Goal: Use online tool/utility: Utilize a website feature to perform a specific function

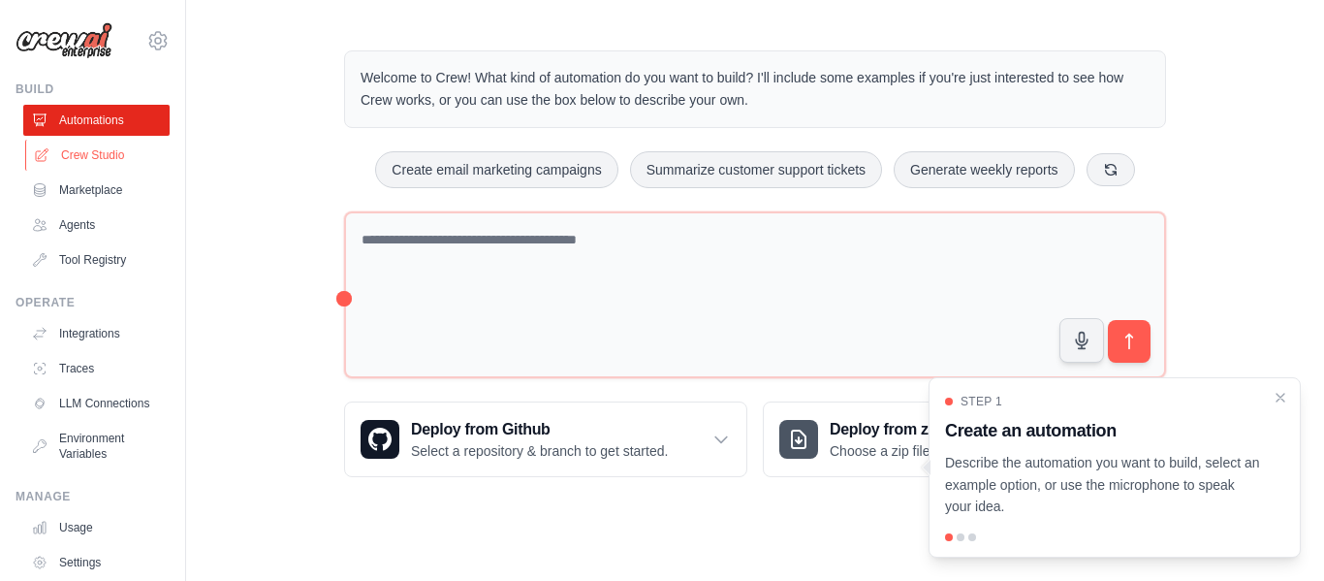
click at [85, 153] on link "Crew Studio" at bounding box center [98, 155] width 146 height 31
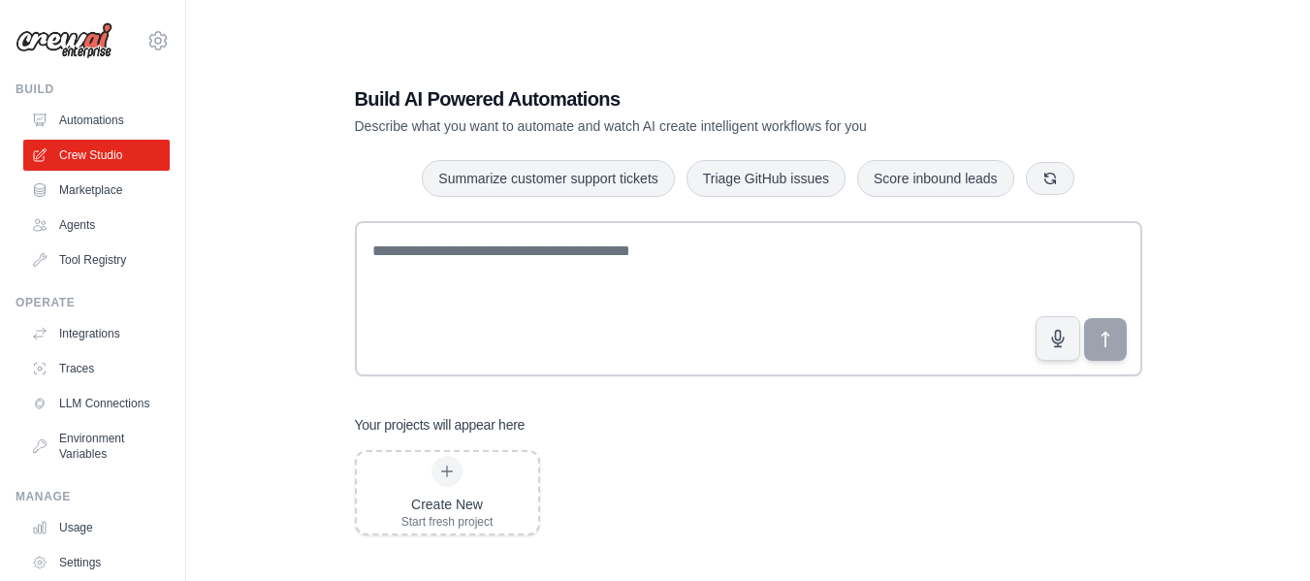
scroll to position [39, 0]
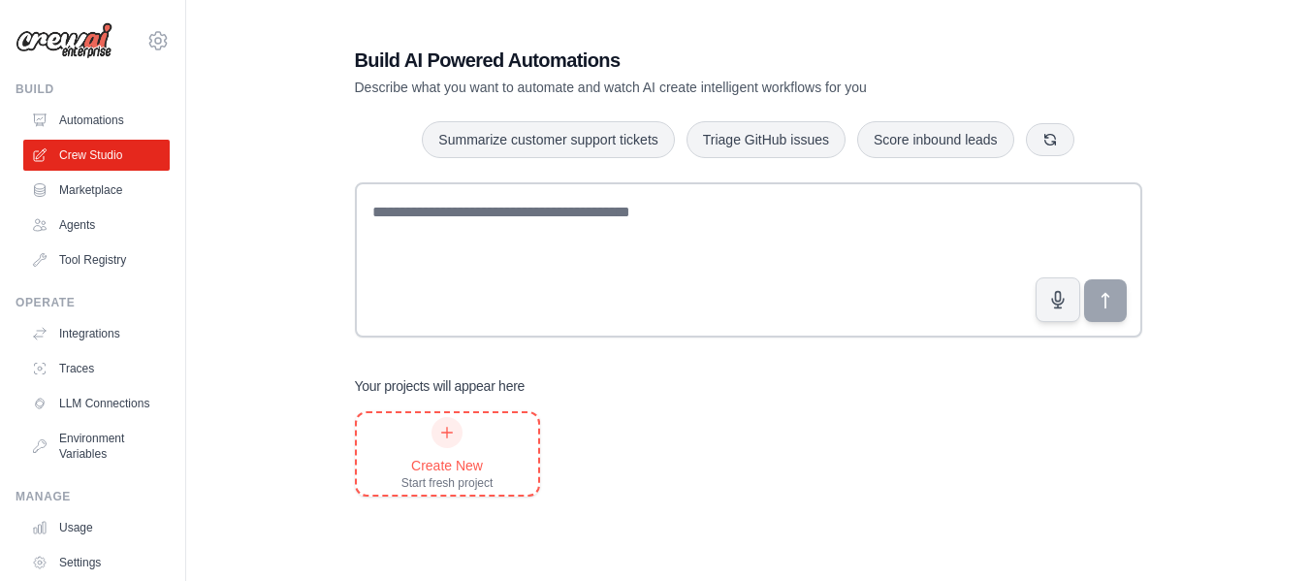
click at [446, 441] on div at bounding box center [446, 432] width 31 height 31
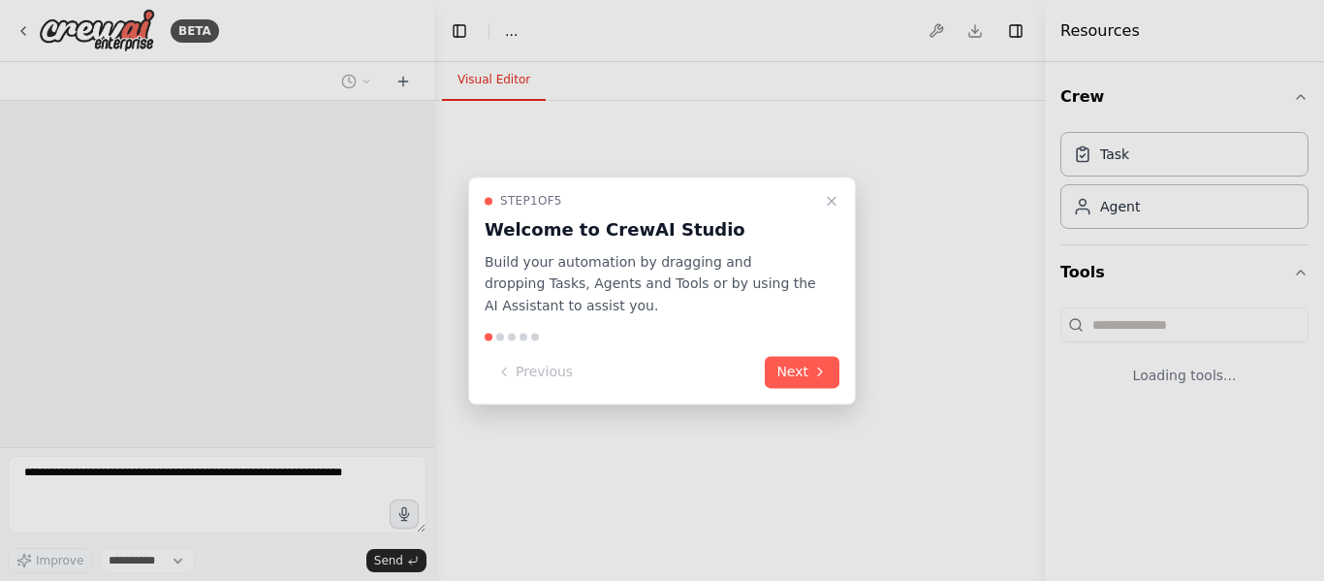
select select "****"
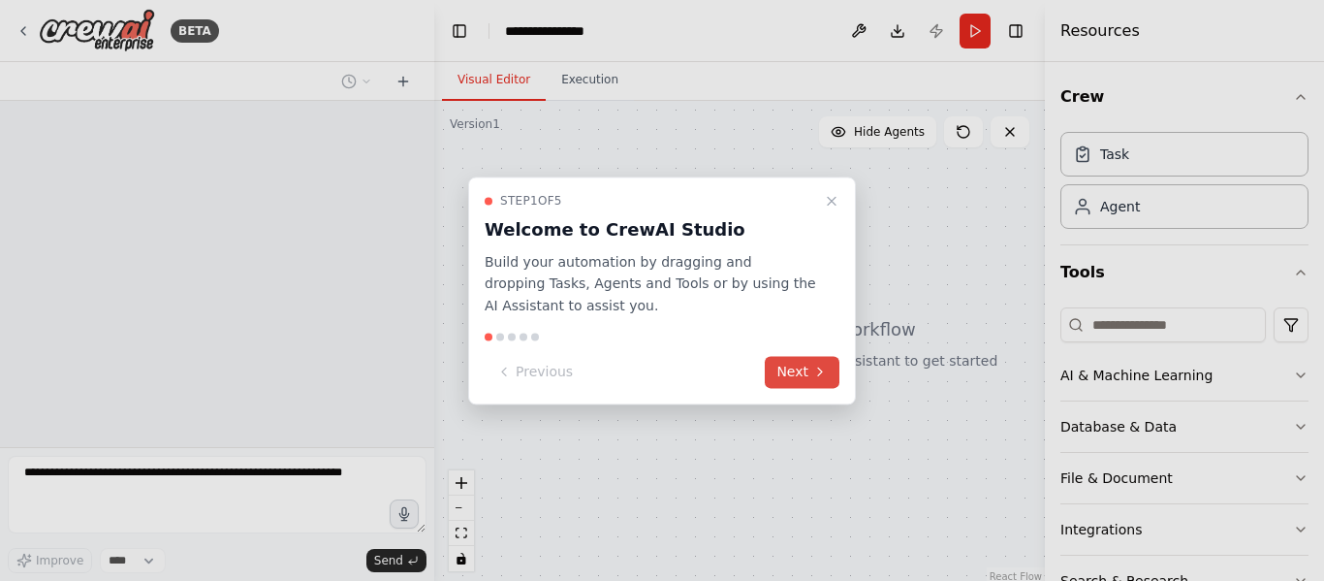
click at [808, 375] on button "Next" at bounding box center [802, 372] width 75 height 32
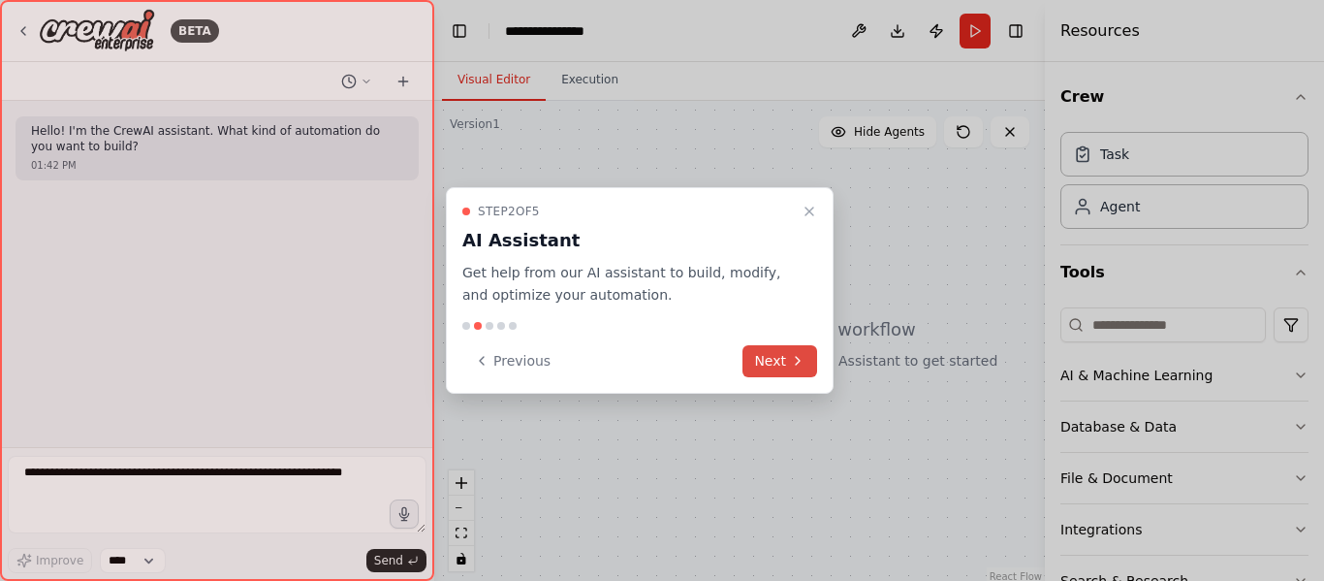
click at [796, 369] on button "Next" at bounding box center [780, 361] width 75 height 32
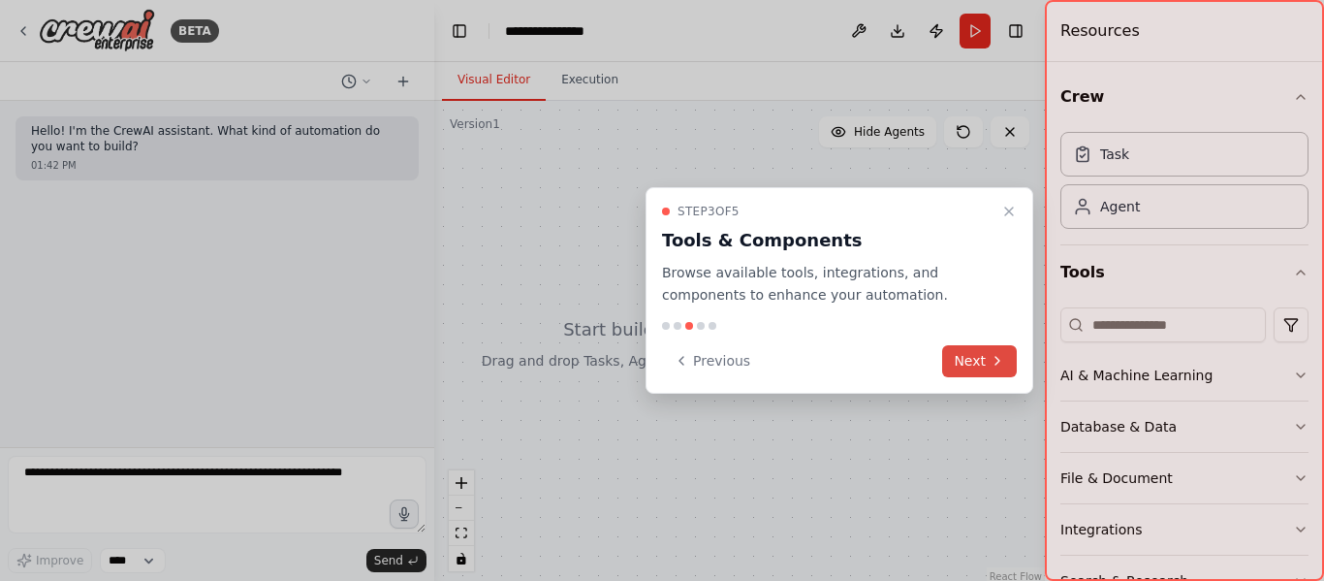
click at [992, 350] on button "Next" at bounding box center [979, 361] width 75 height 32
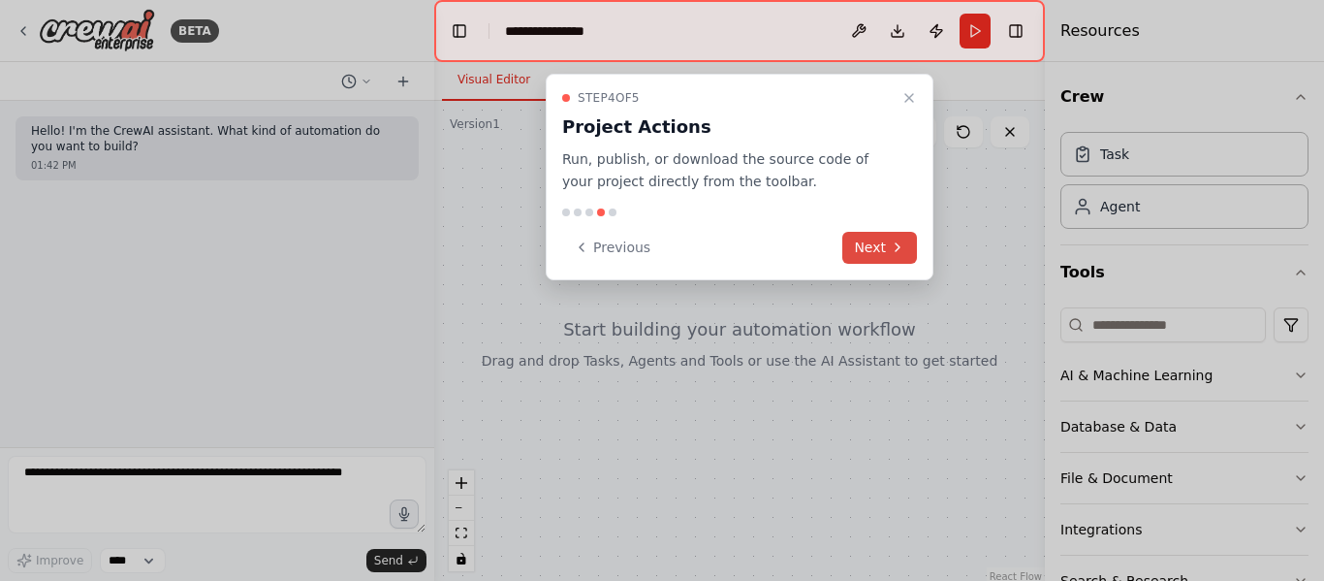
click at [886, 240] on button "Next" at bounding box center [880, 248] width 75 height 32
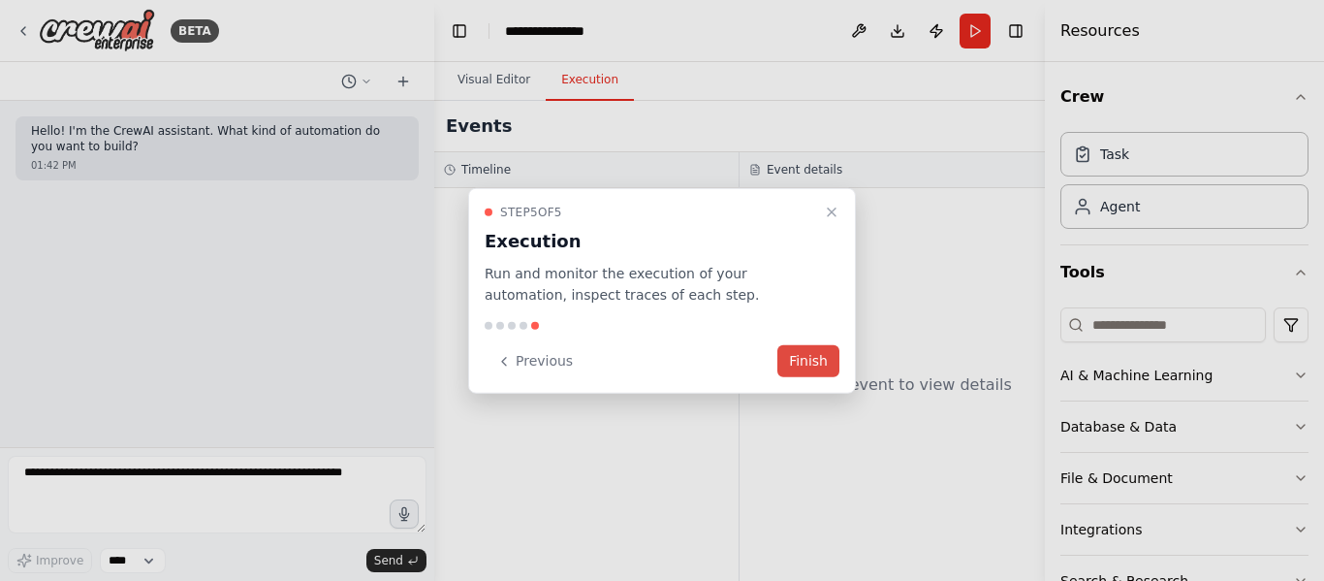
click at [814, 353] on button "Finish" at bounding box center [809, 361] width 62 height 32
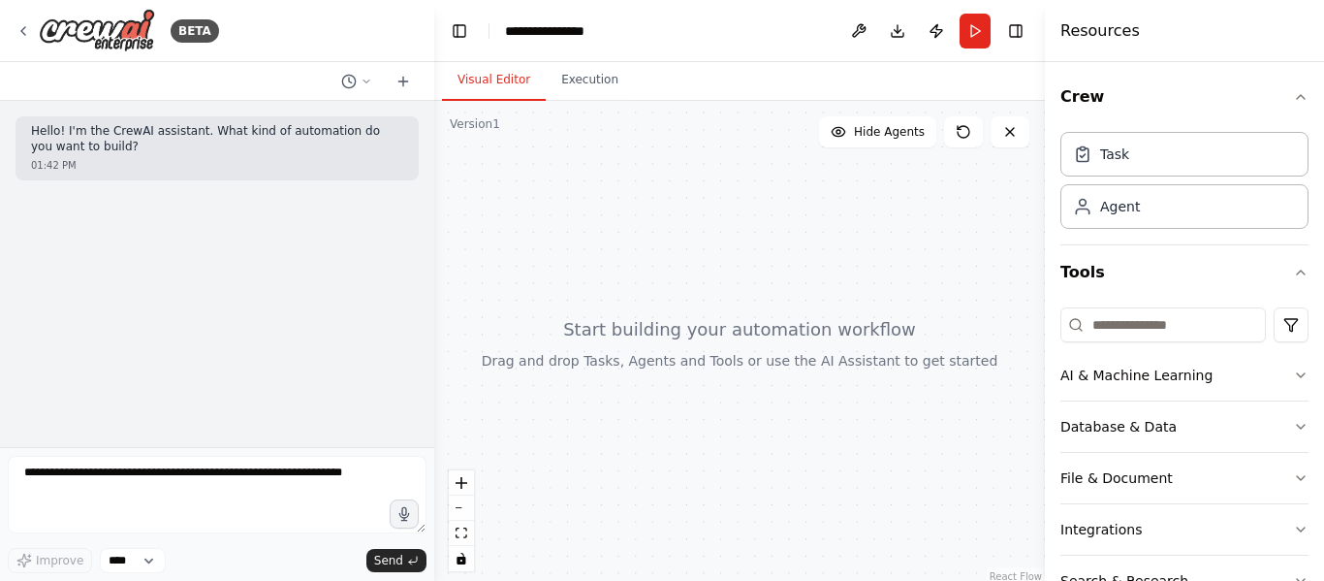
drag, startPoint x: 916, startPoint y: 310, endPoint x: 834, endPoint y: 256, distance: 98.7
click at [834, 256] on div at bounding box center [739, 343] width 611 height 485
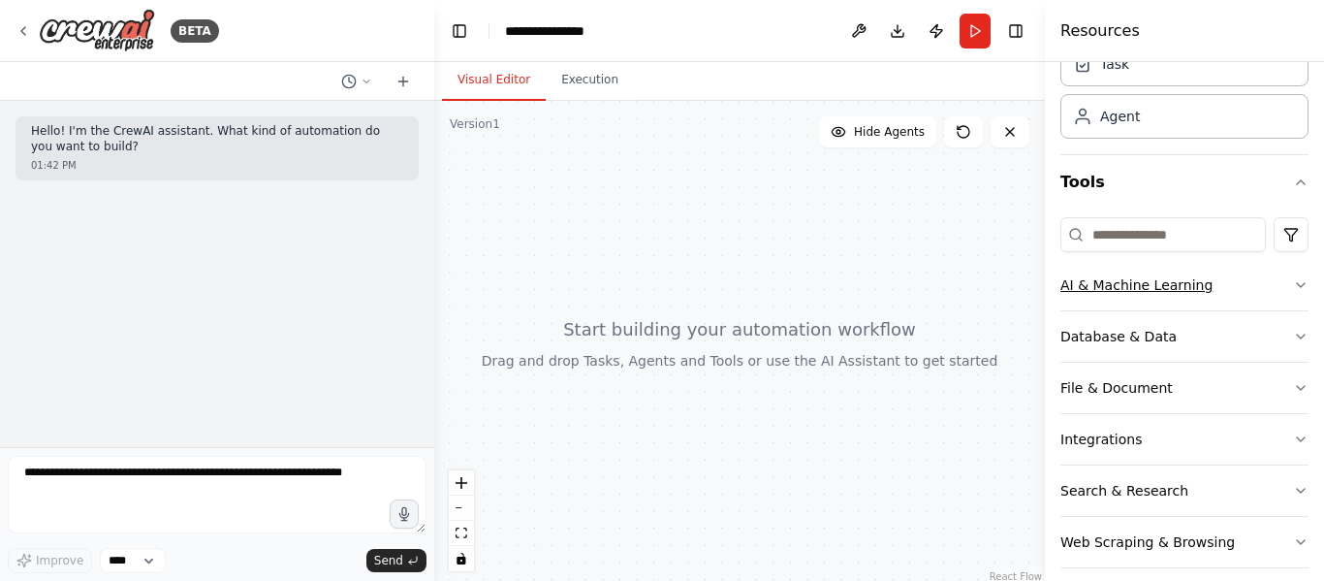
scroll to position [88, 0]
click at [1216, 280] on button "AI & Machine Learning" at bounding box center [1185, 287] width 248 height 50
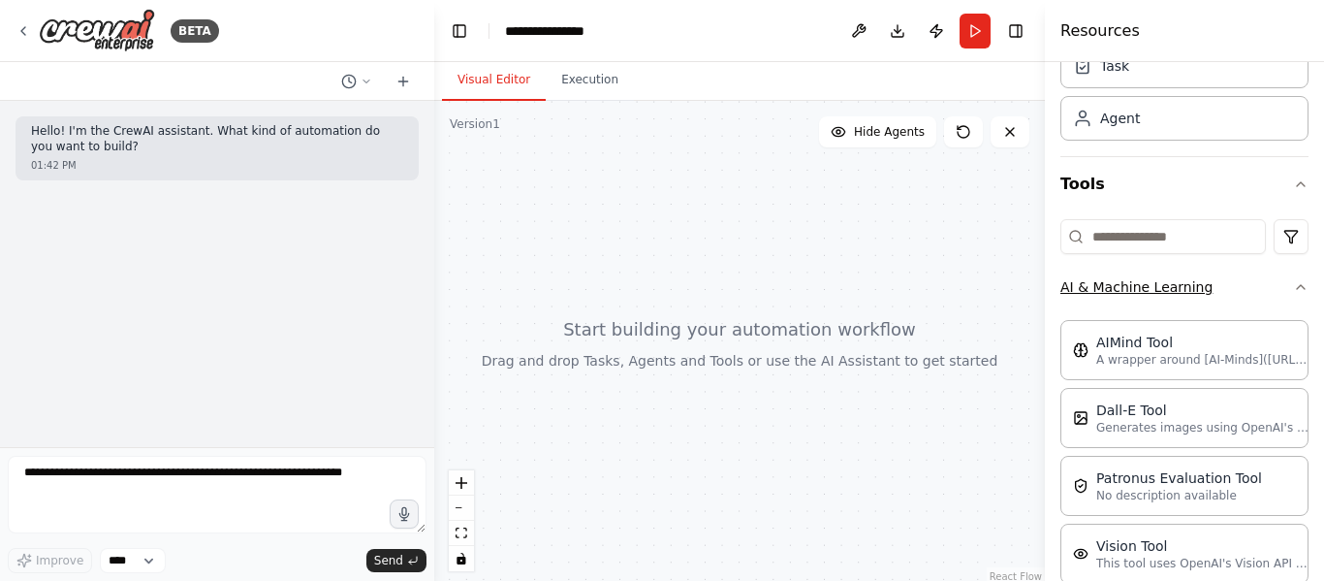
click at [1216, 280] on button "AI & Machine Learning" at bounding box center [1185, 287] width 248 height 50
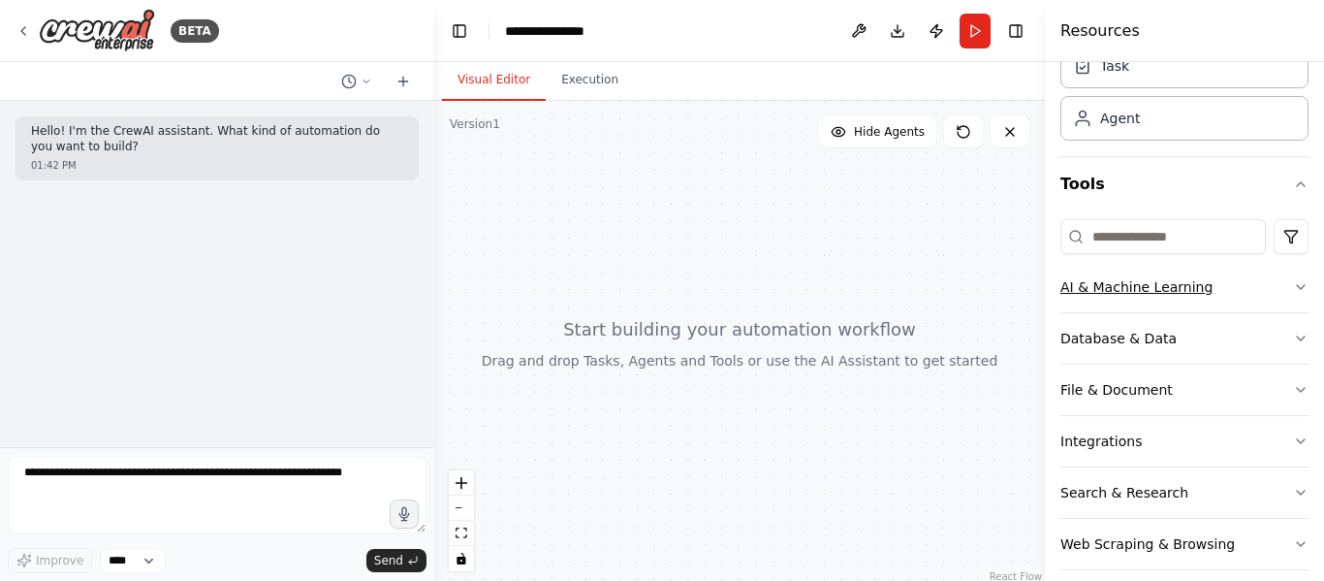
click at [1216, 280] on button "AI & Machine Learning" at bounding box center [1185, 287] width 248 height 50
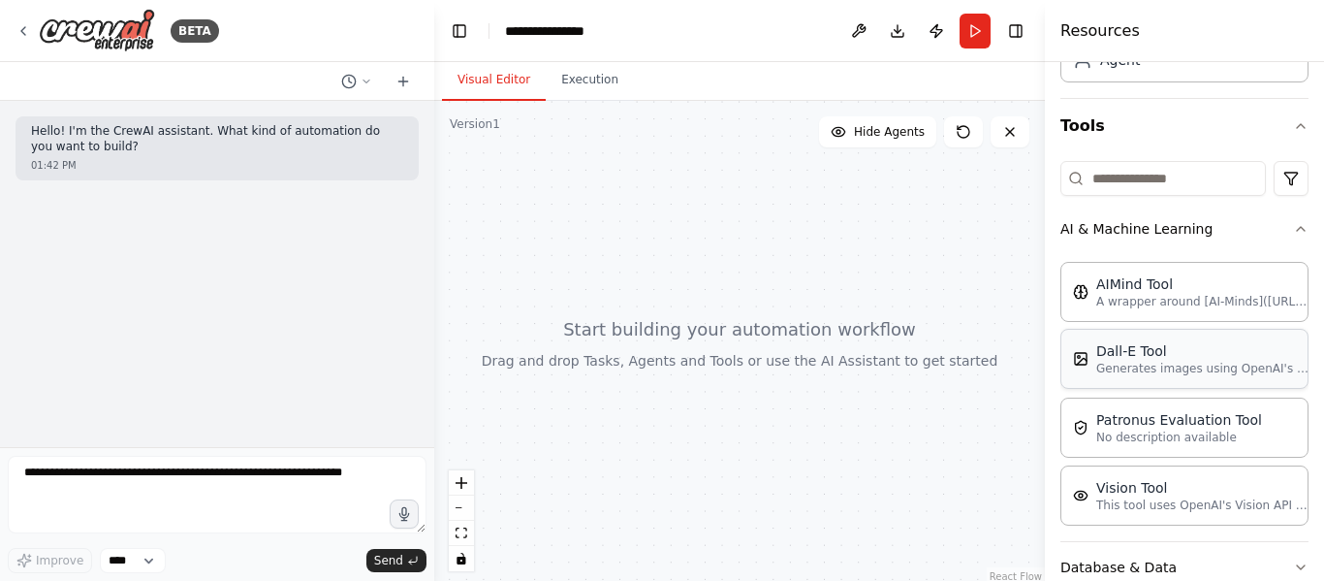
scroll to position [145, 0]
click at [1189, 238] on button "AI & Machine Learning" at bounding box center [1185, 230] width 248 height 50
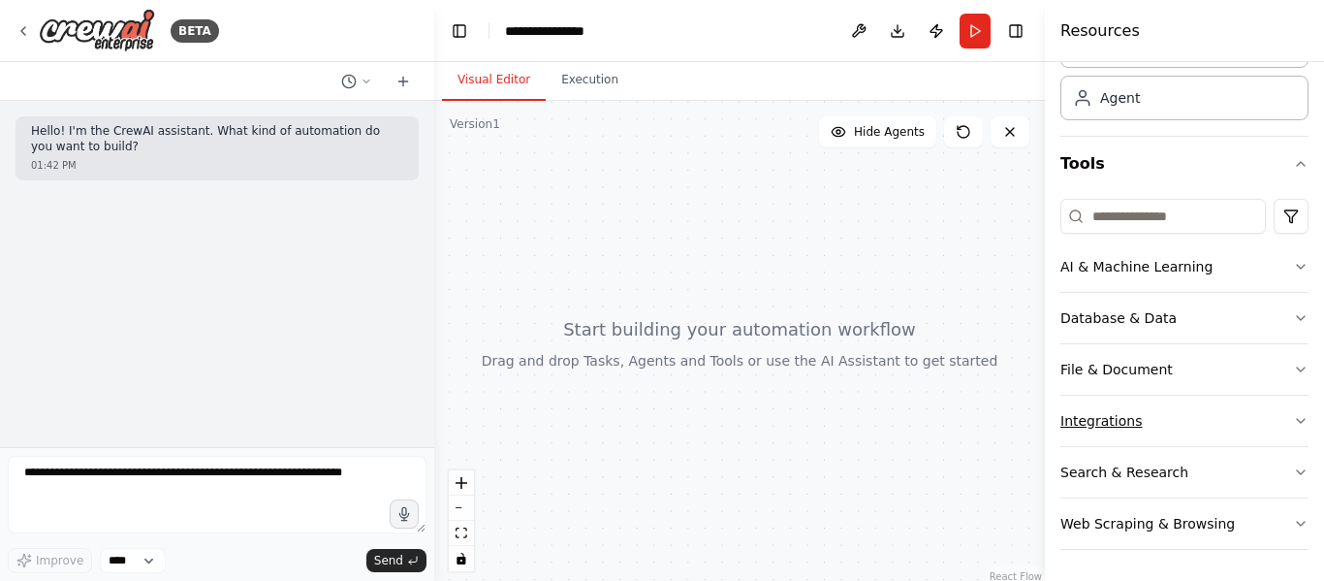
click at [1182, 421] on button "Integrations" at bounding box center [1185, 421] width 248 height 50
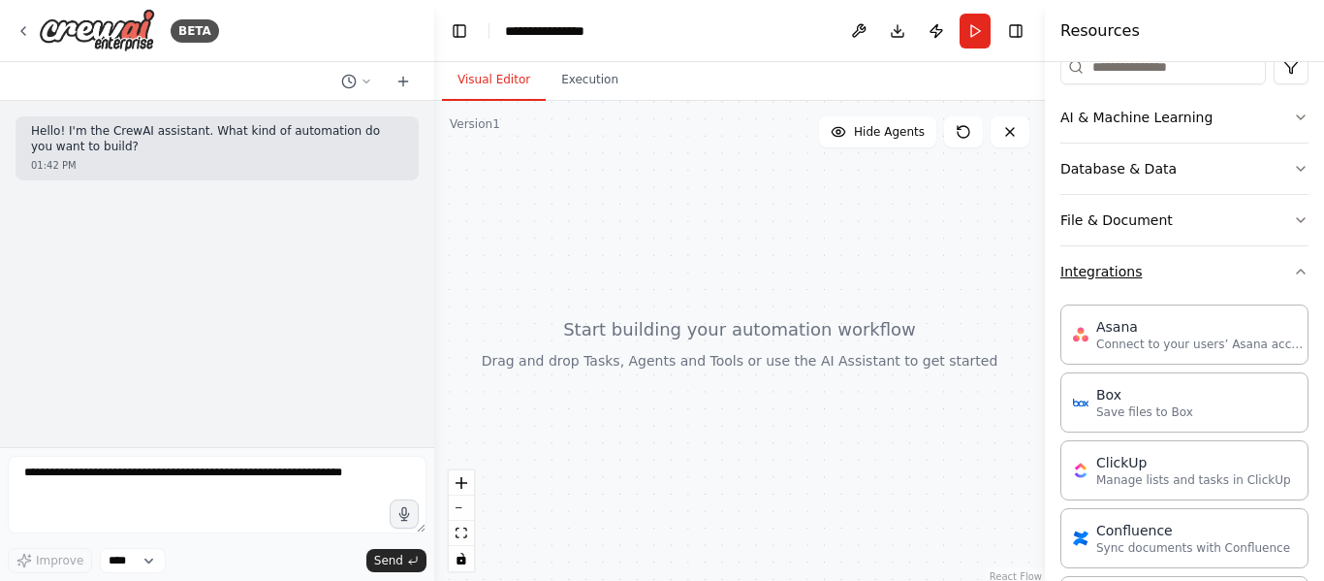
scroll to position [257, 0]
click at [1161, 251] on button "Integrations" at bounding box center [1185, 272] width 248 height 50
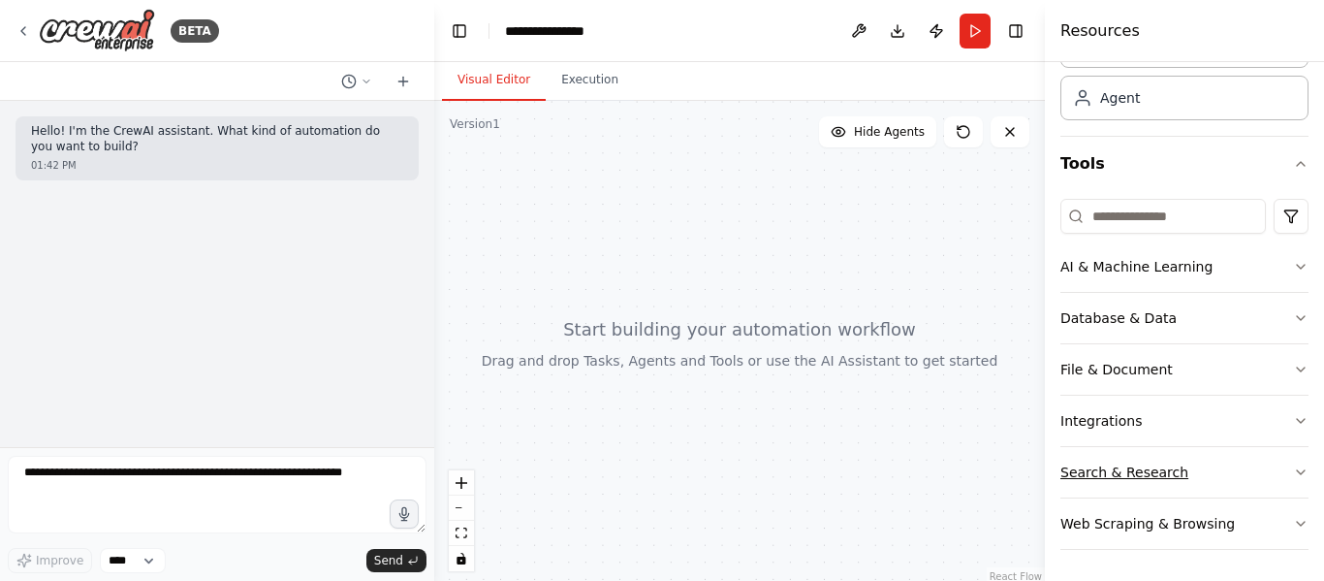
click at [1202, 477] on button "Search & Research" at bounding box center [1185, 472] width 248 height 50
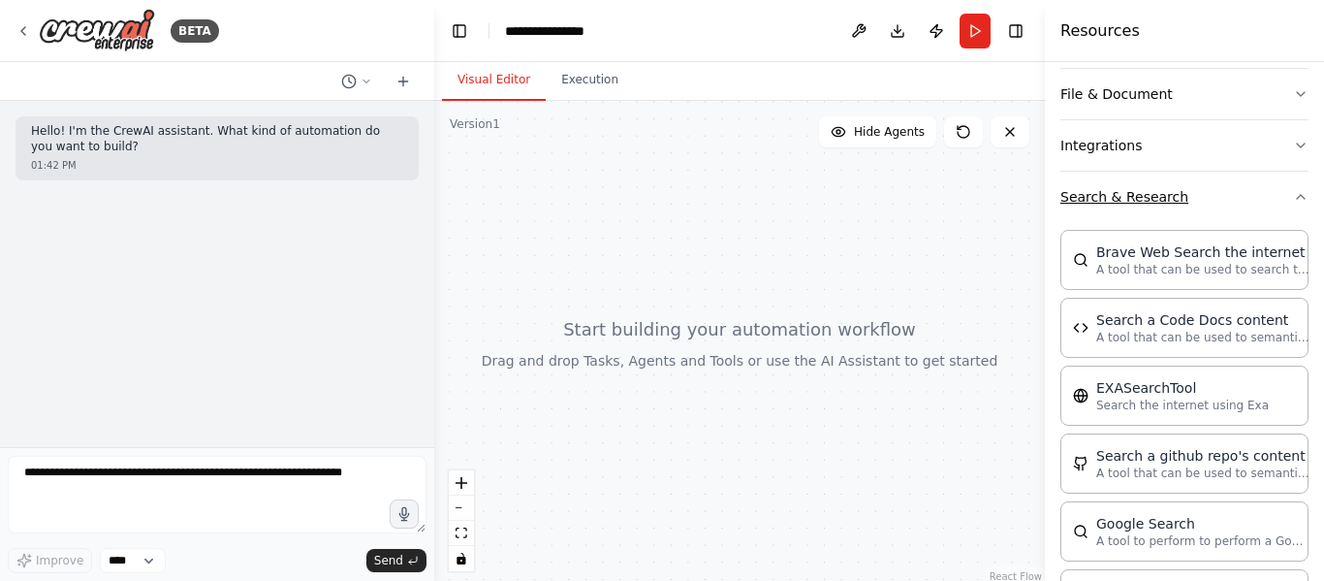
scroll to position [385, 0]
click at [1184, 205] on button "Search & Research" at bounding box center [1185, 196] width 248 height 50
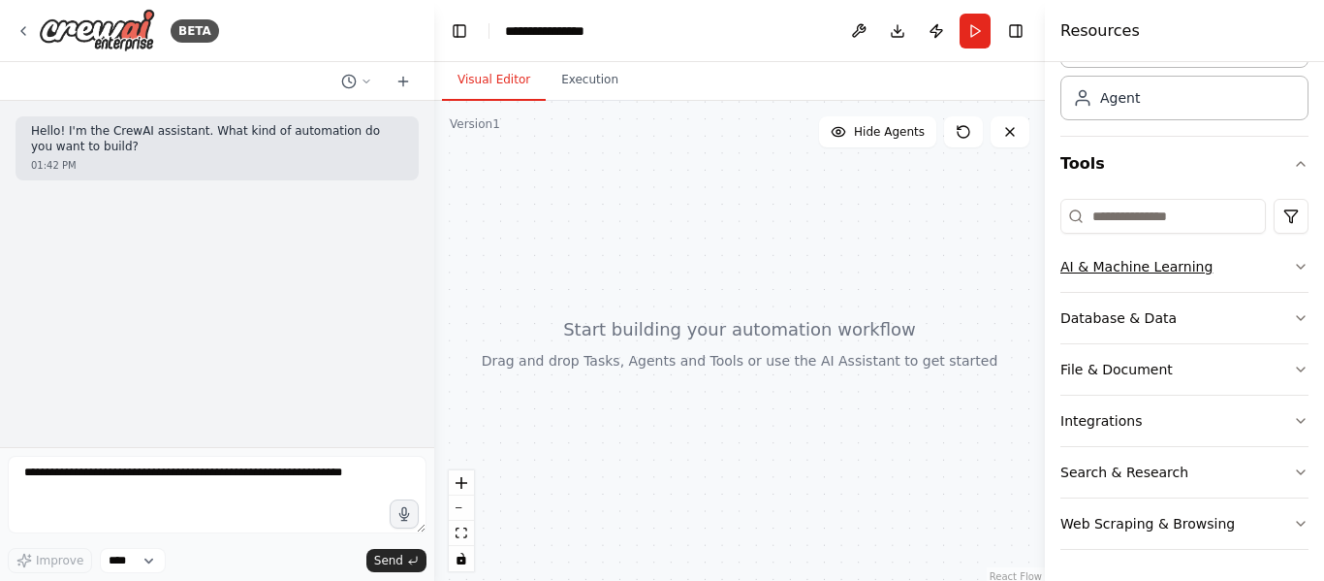
click at [1199, 265] on button "AI & Machine Learning" at bounding box center [1185, 266] width 248 height 50
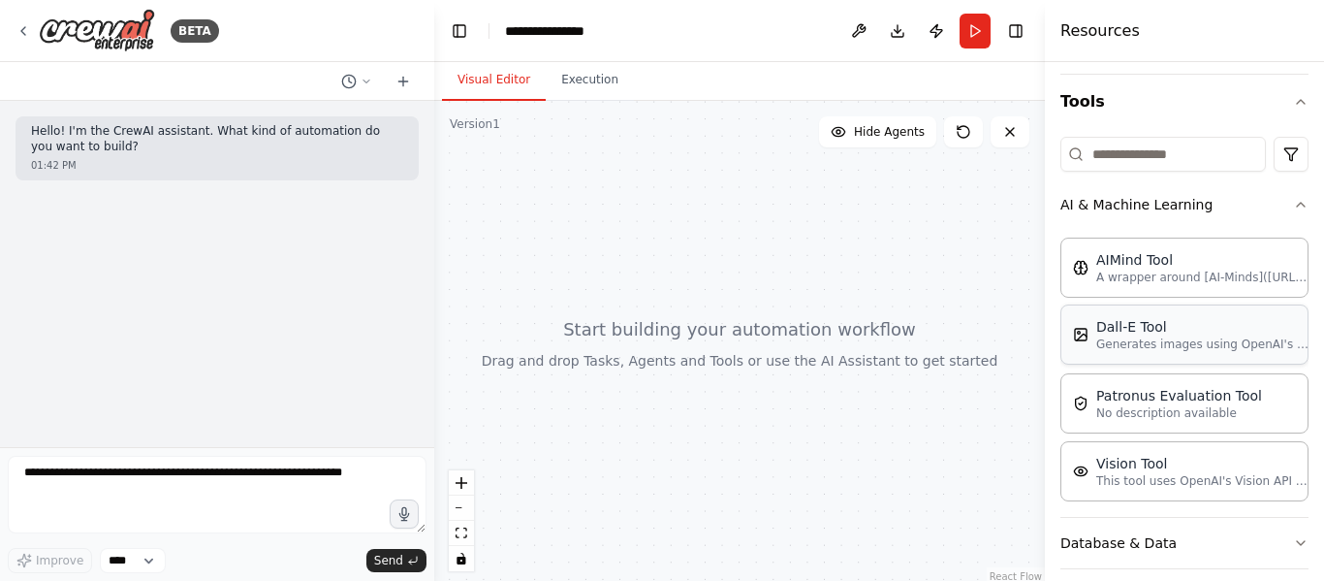
scroll to position [158, 0]
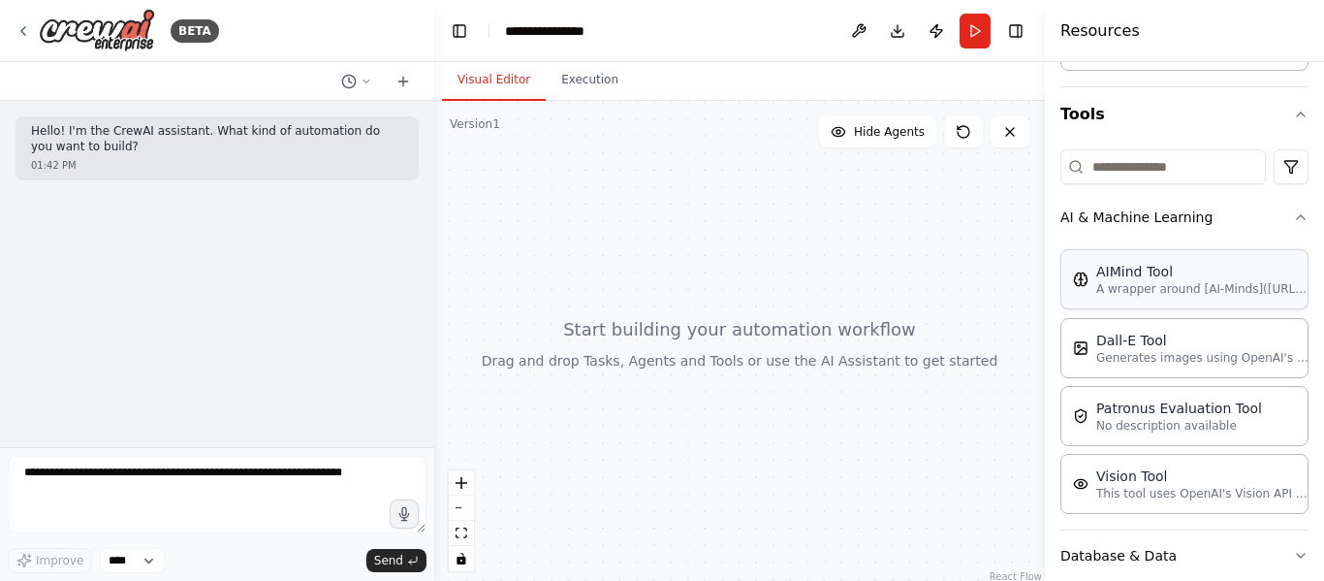
click at [1146, 282] on p "A wrapper around [AI-Minds](https://mindsdb.com/minds). Useful for when you nee…" at bounding box center [1203, 289] width 213 height 16
click at [1130, 272] on div "AIMind Tool" at bounding box center [1203, 271] width 213 height 19
click at [1080, 285] on img at bounding box center [1081, 279] width 16 height 16
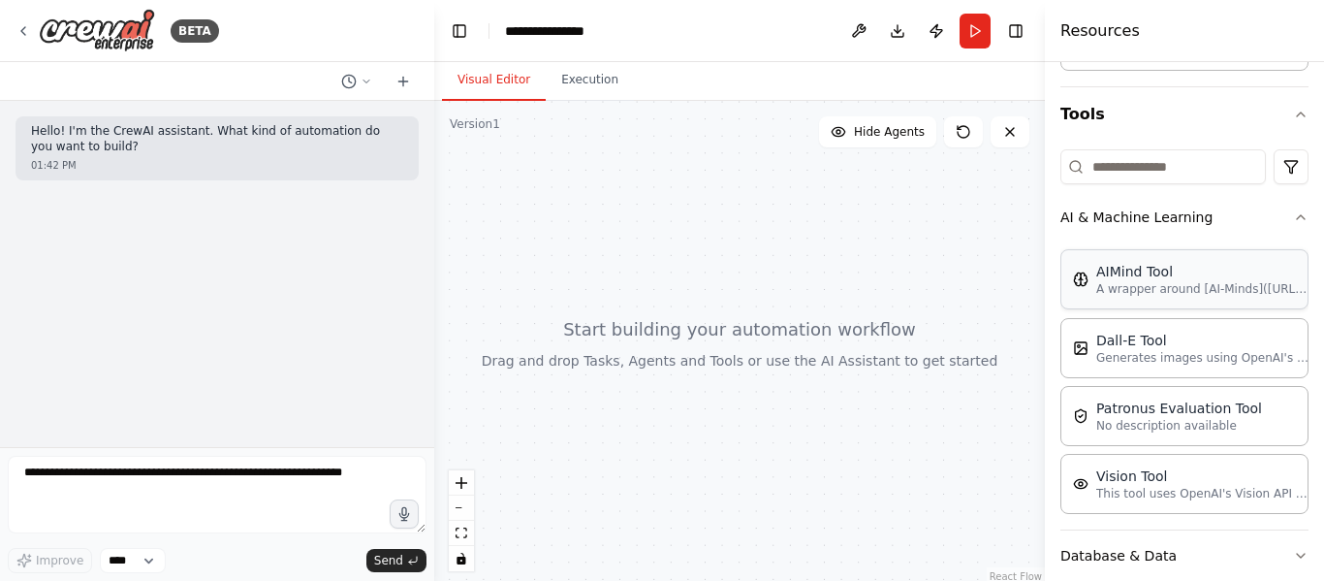
click at [1183, 283] on p "A wrapper around [AI-Minds](https://mindsdb.com/minds). Useful for when you nee…" at bounding box center [1203, 289] width 213 height 16
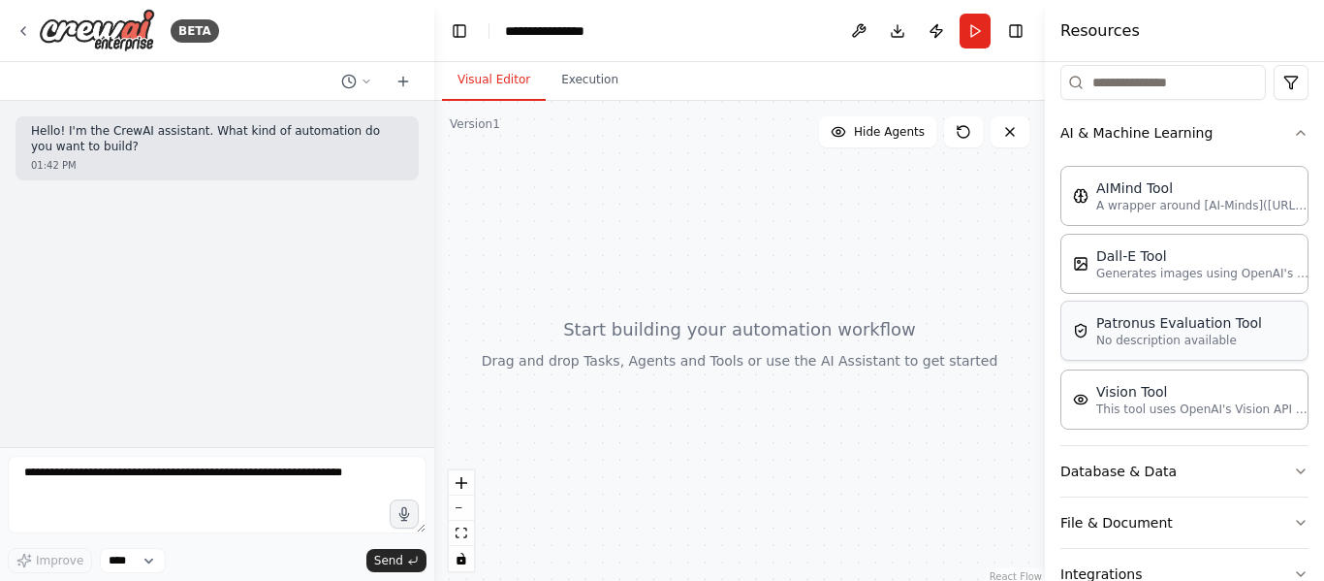
scroll to position [241, 0]
click at [1153, 204] on p "A wrapper around [AI-Minds](https://mindsdb.com/minds). Useful for when you nee…" at bounding box center [1203, 206] width 213 height 16
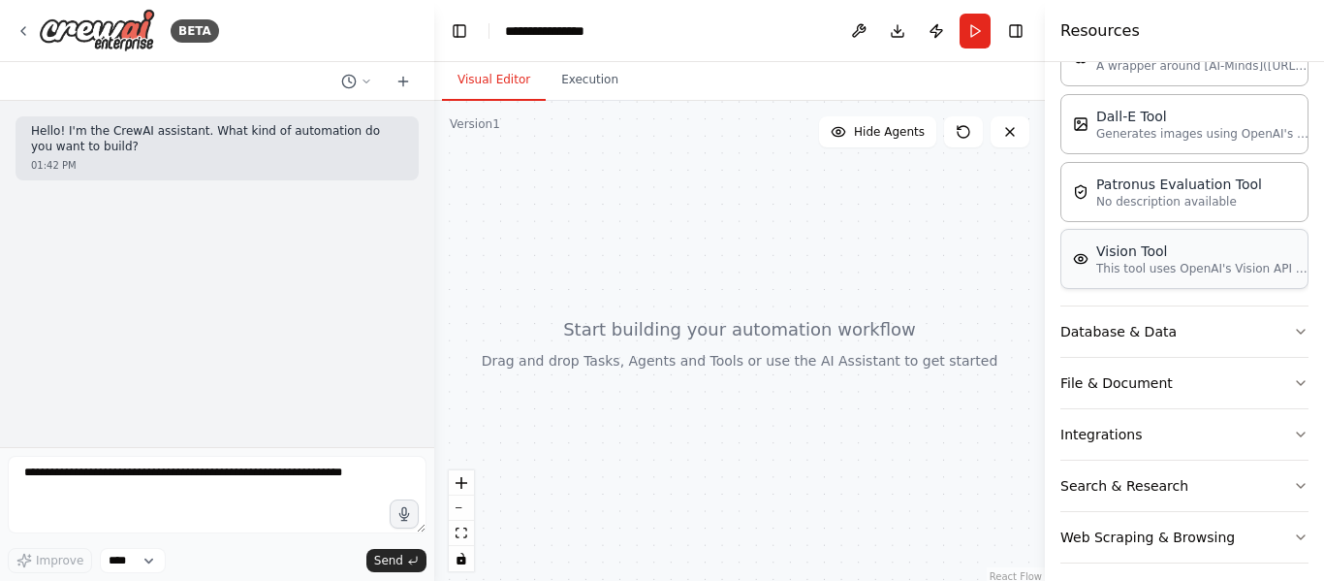
scroll to position [383, 0]
click at [1077, 359] on button "File & Document" at bounding box center [1185, 382] width 248 height 50
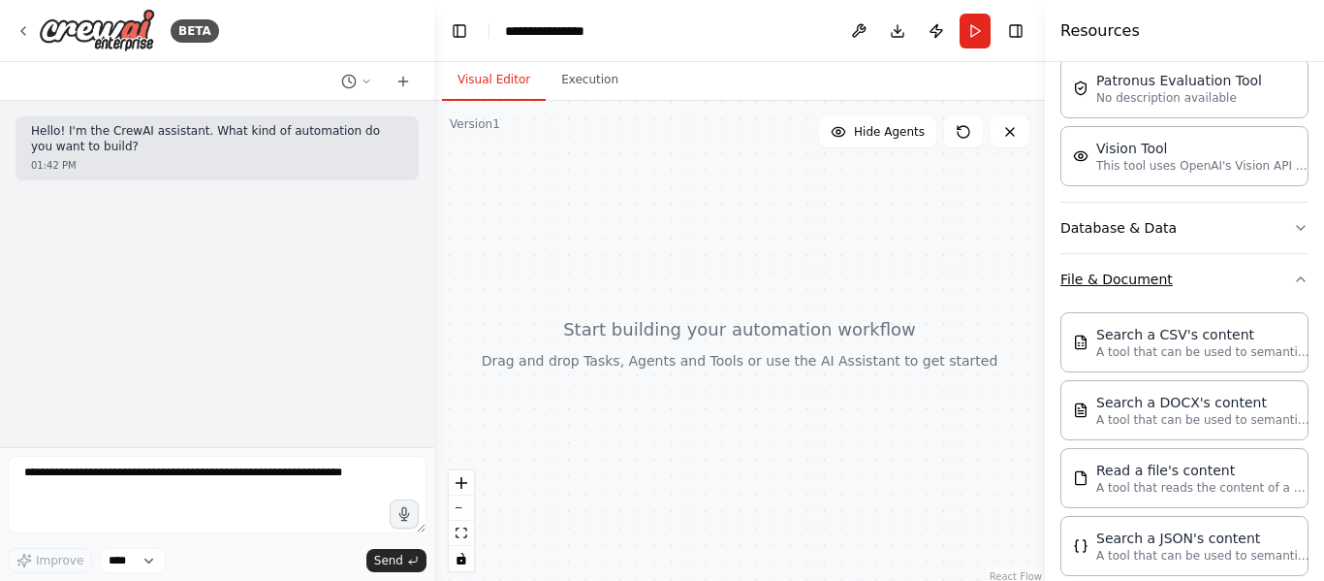
scroll to position [484, 0]
click at [1151, 528] on div "Search a JSON's content A tool that can be used to semantic search a query from…" at bounding box center [1185, 547] width 248 height 60
click at [1166, 547] on div "Search a JSON's content" at bounding box center [1203, 538] width 213 height 19
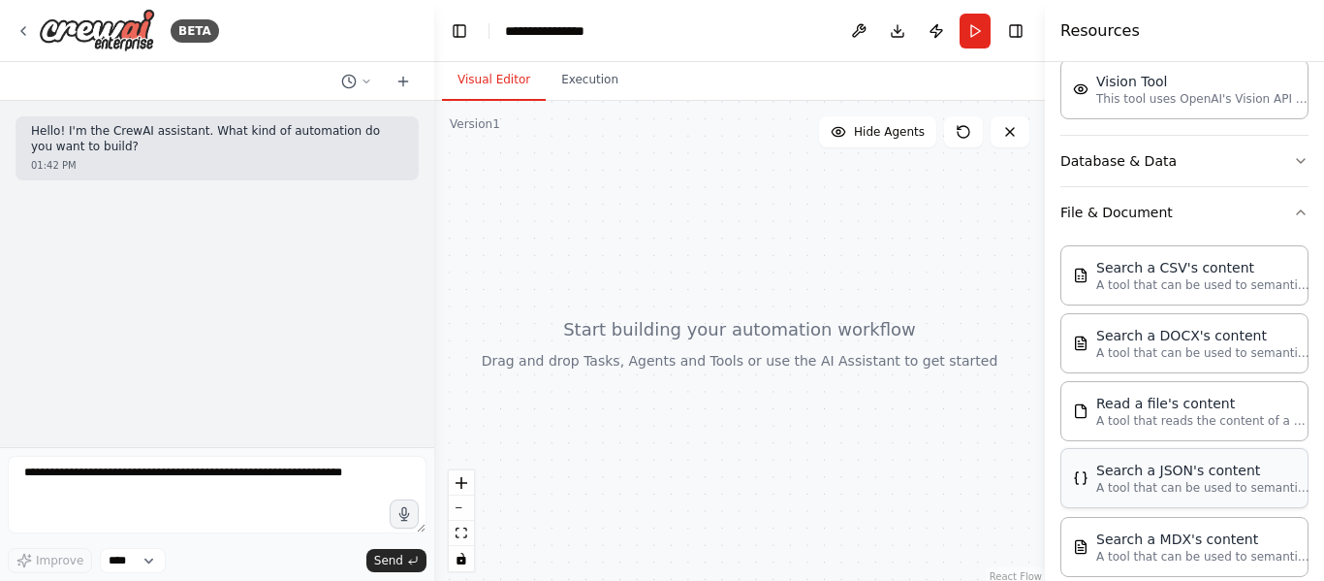
scroll to position [541, 0]
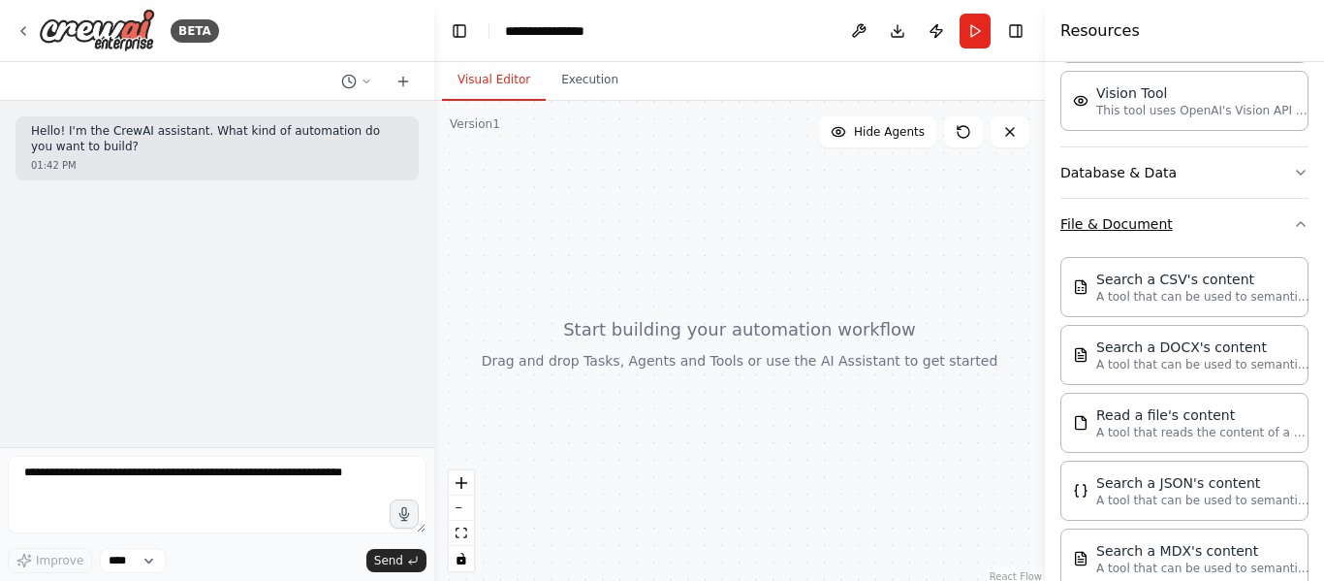
click at [1085, 219] on button "File & Document" at bounding box center [1185, 224] width 248 height 50
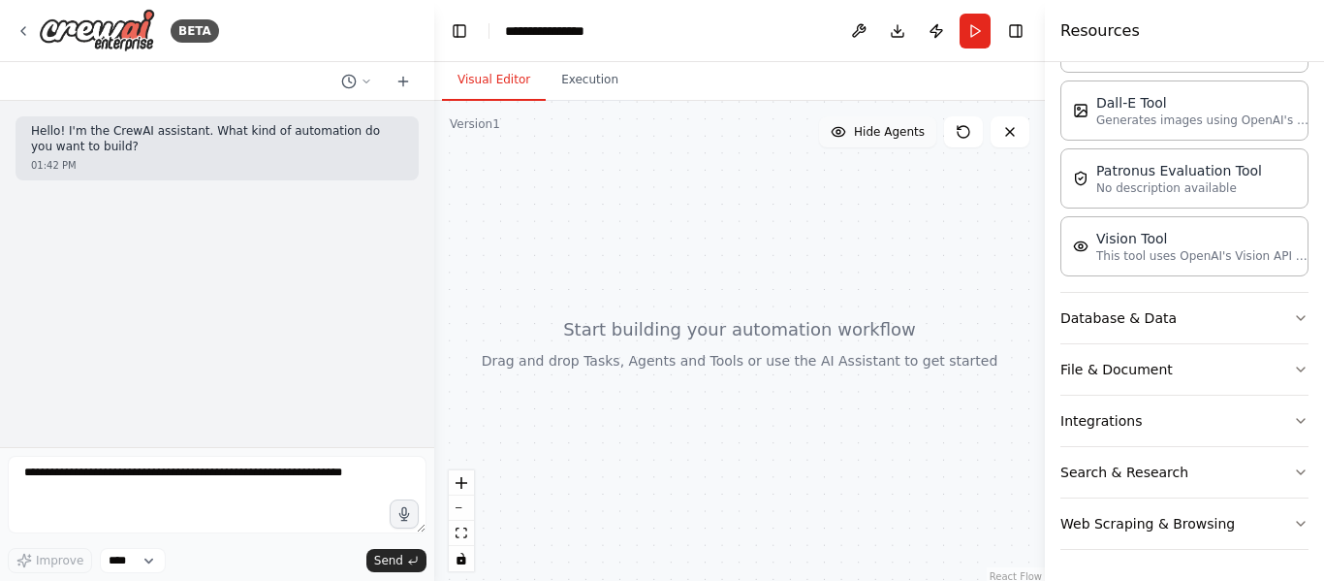
click at [891, 130] on span "Hide Agents" at bounding box center [889, 132] width 71 height 16
click at [891, 130] on span "Show Agents" at bounding box center [887, 132] width 76 height 16
click at [462, 482] on icon "zoom in" at bounding box center [462, 483] width 12 height 12
click at [646, 348] on div at bounding box center [739, 343] width 611 height 485
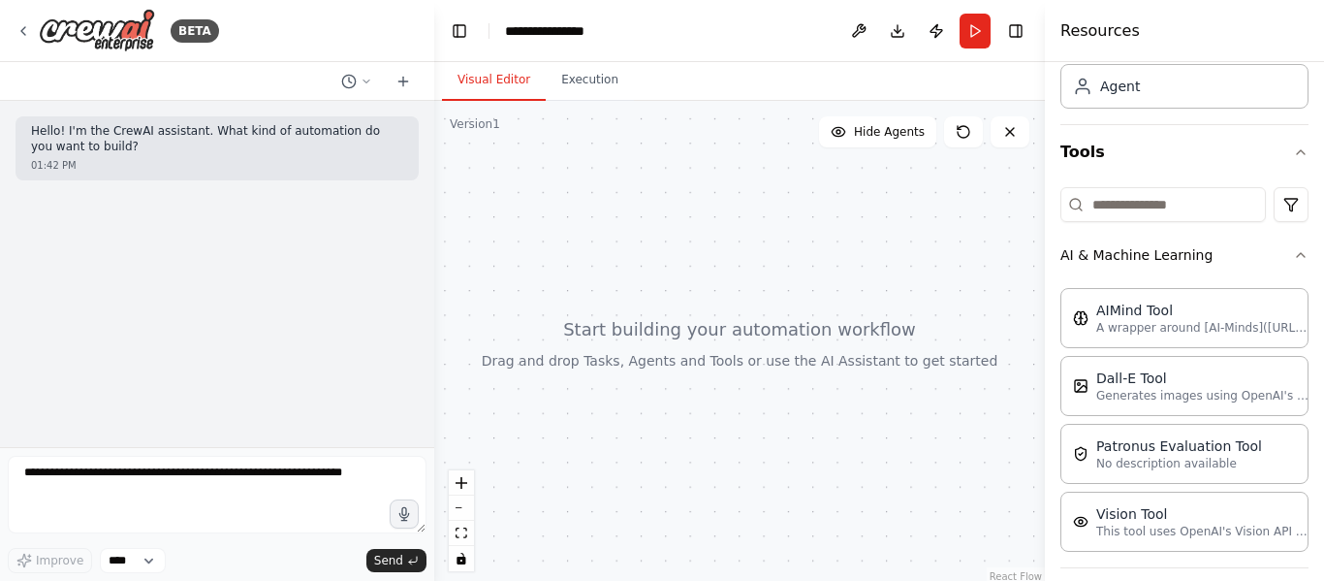
scroll to position [0, 0]
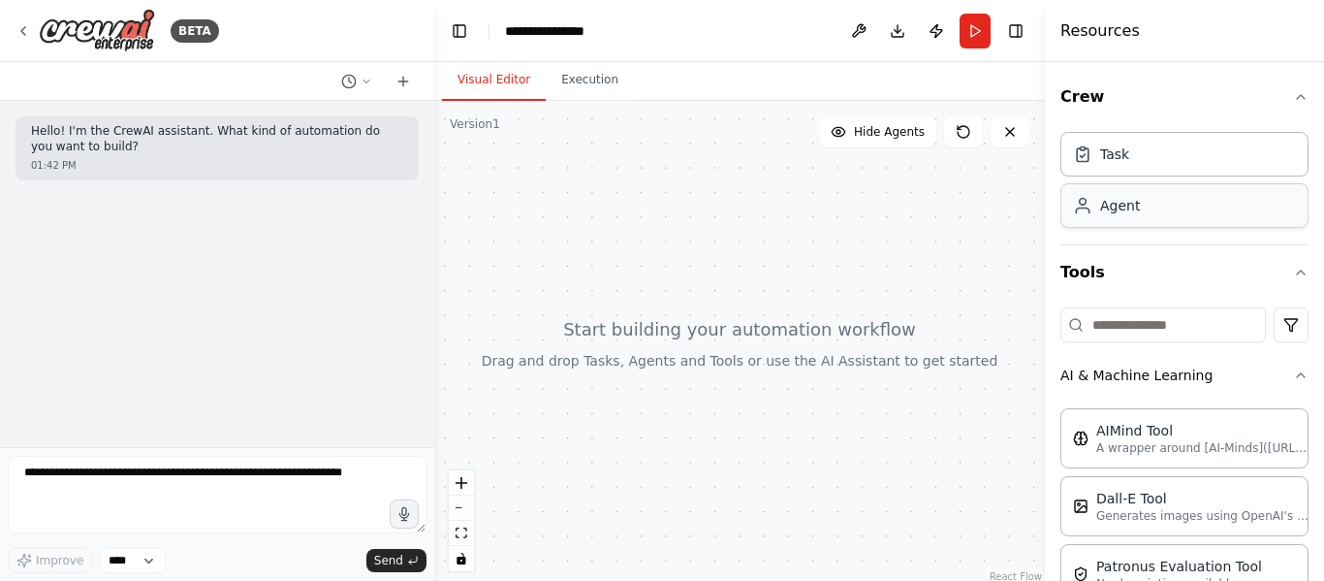
click at [1163, 207] on div "Agent" at bounding box center [1185, 205] width 248 height 45
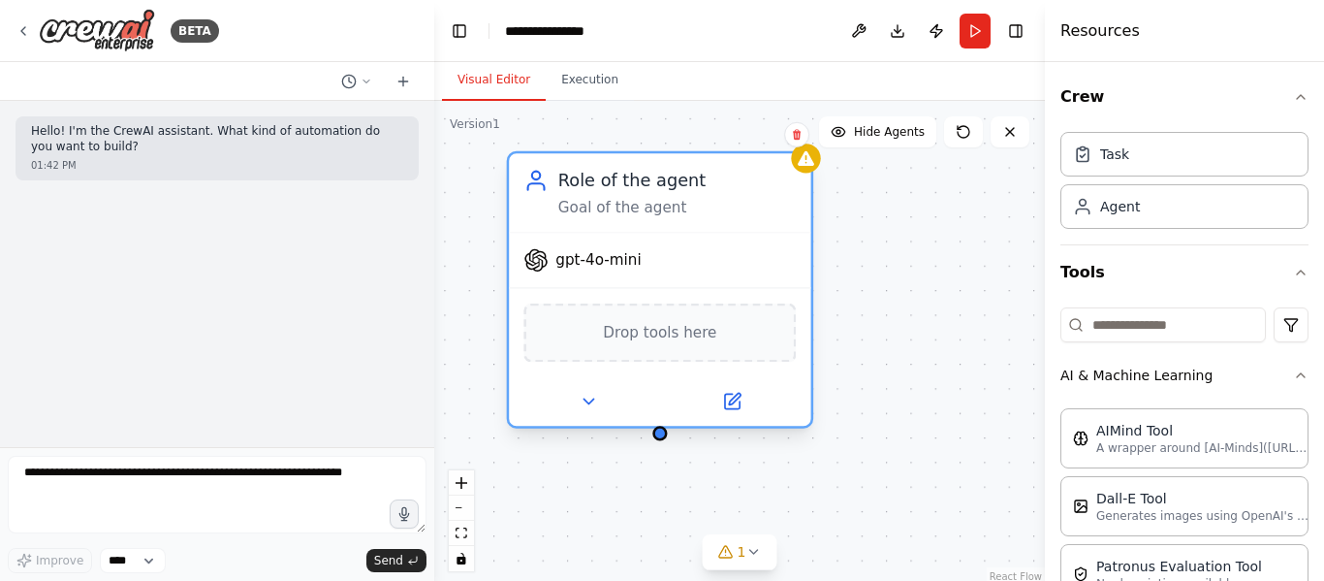
drag, startPoint x: 832, startPoint y: 363, endPoint x: 662, endPoint y: 288, distance: 185.4
click at [662, 288] on div "Drop tools here" at bounding box center [660, 331] width 302 height 89
click at [674, 347] on div "Drop tools here" at bounding box center [660, 332] width 272 height 59
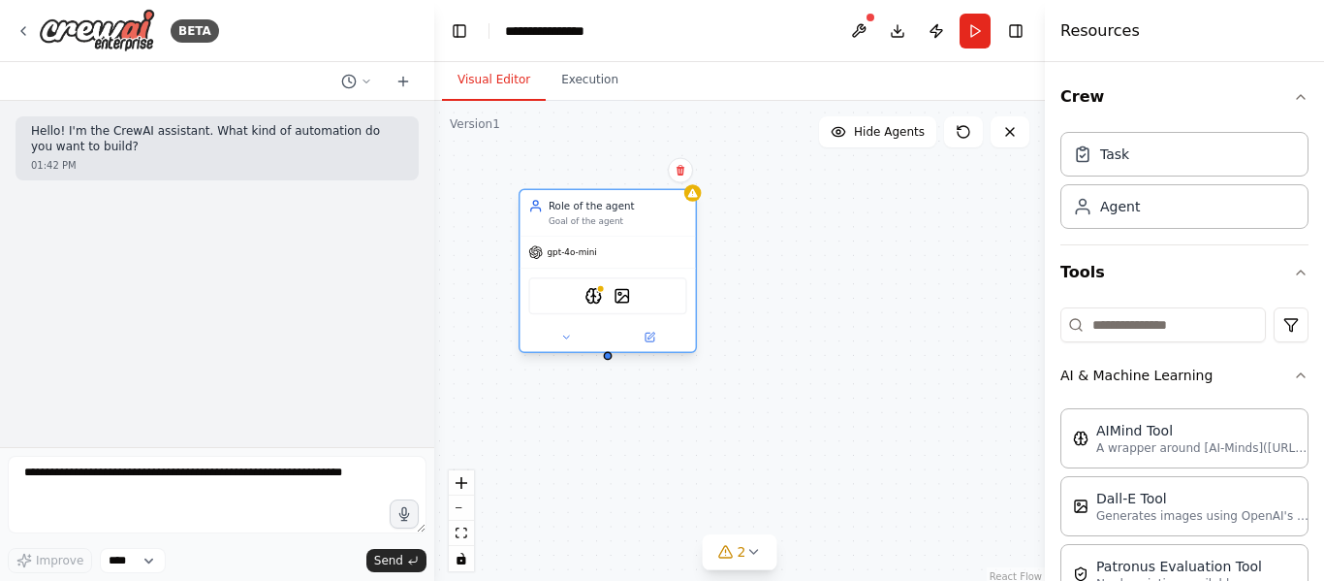
drag, startPoint x: 750, startPoint y: 272, endPoint x: 570, endPoint y: 237, distance: 183.9
click at [570, 237] on div "gpt-4o-mini" at bounding box center [607, 252] width 175 height 31
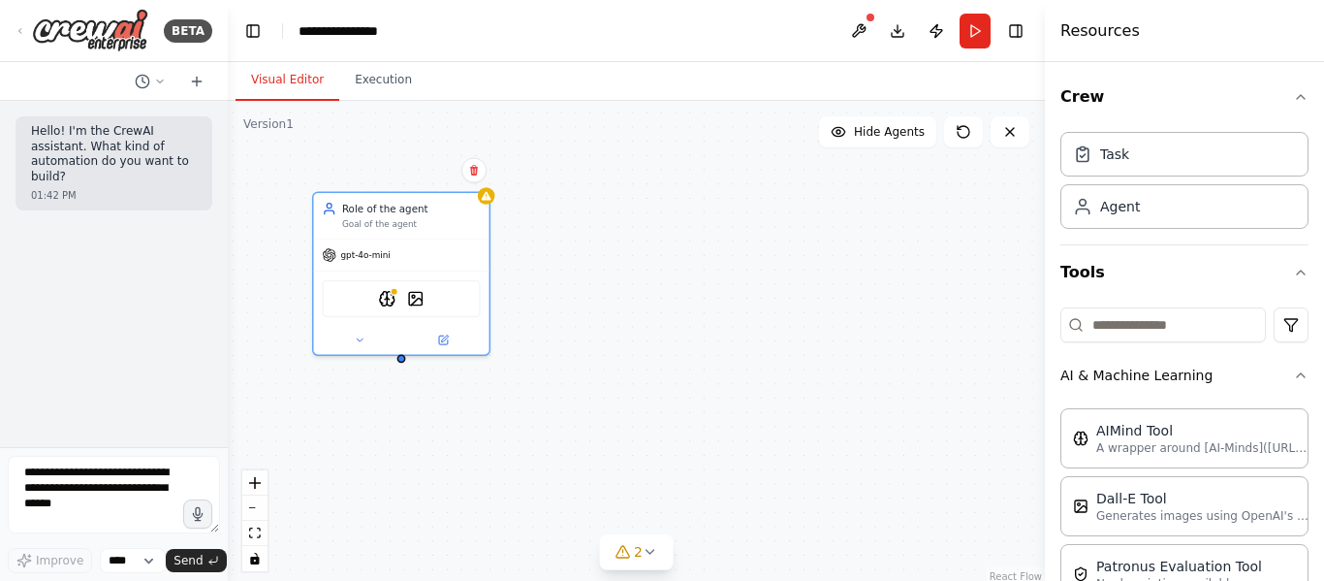
drag, startPoint x: 429, startPoint y: 145, endPoint x: 228, endPoint y: 155, distance: 200.9
click at [228, 155] on div "**********" at bounding box center [662, 290] width 1324 height 581
